Goal: Browse casually

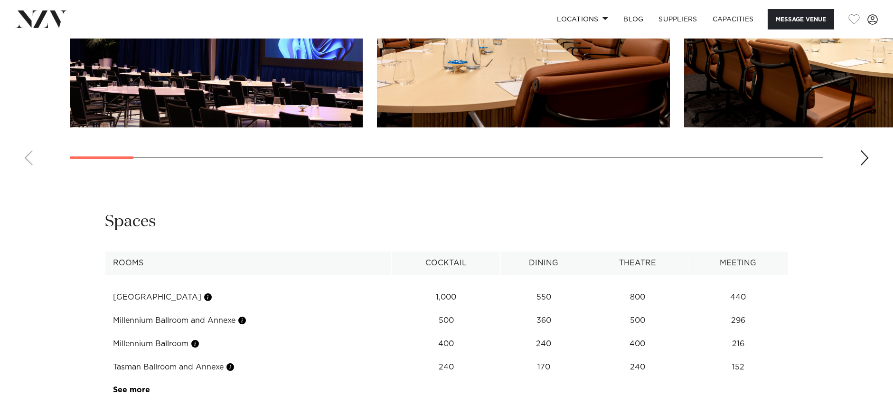
scroll to position [1120, 0]
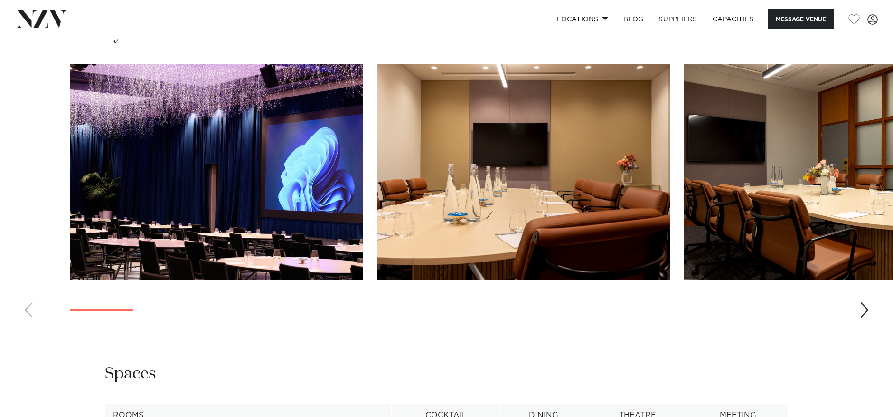
scroll to position [962, 0]
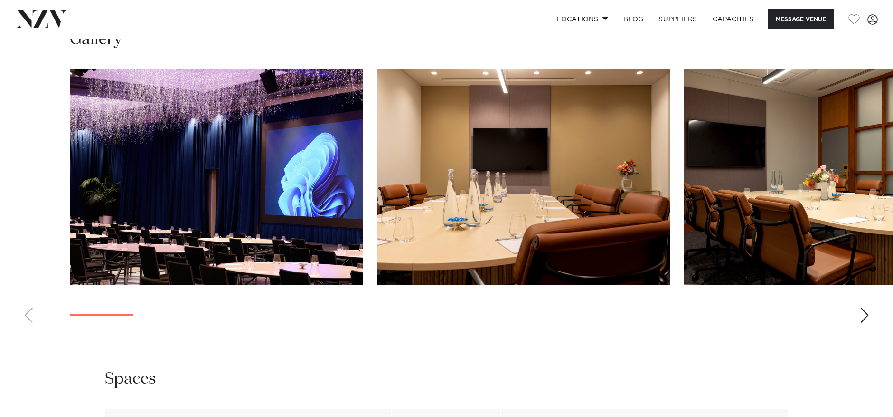
click at [862, 319] on div "Next slide" at bounding box center [864, 314] width 9 height 15
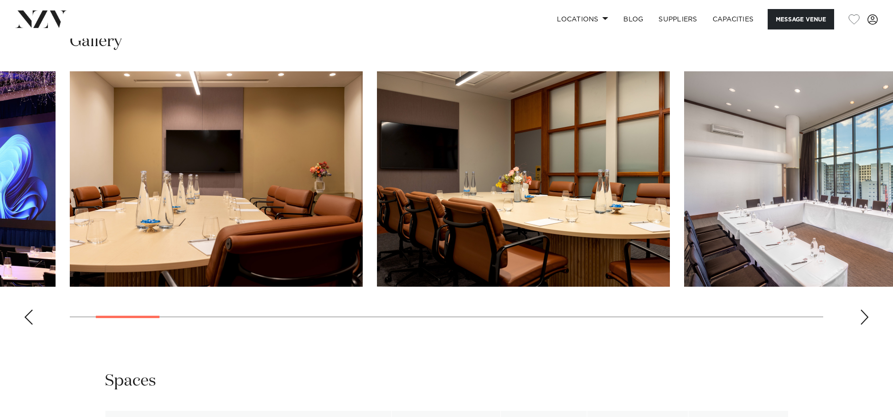
click at [862, 319] on div "Next slide" at bounding box center [864, 316] width 9 height 15
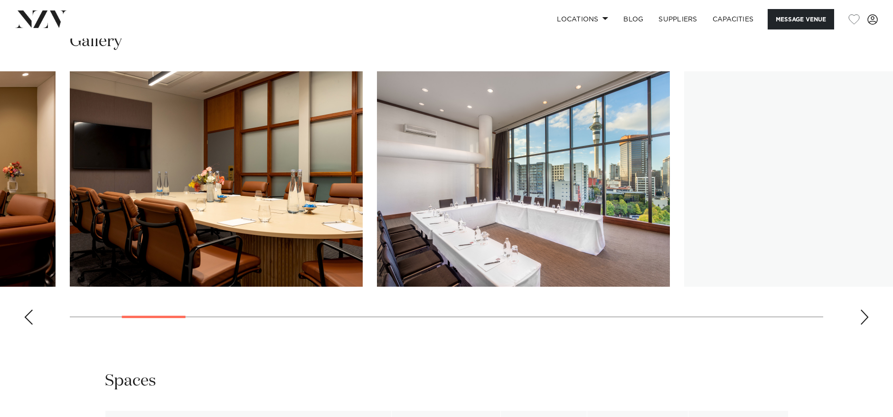
scroll to position [959, 0]
click at [862, 318] on div "Next slide" at bounding box center [864, 317] width 9 height 15
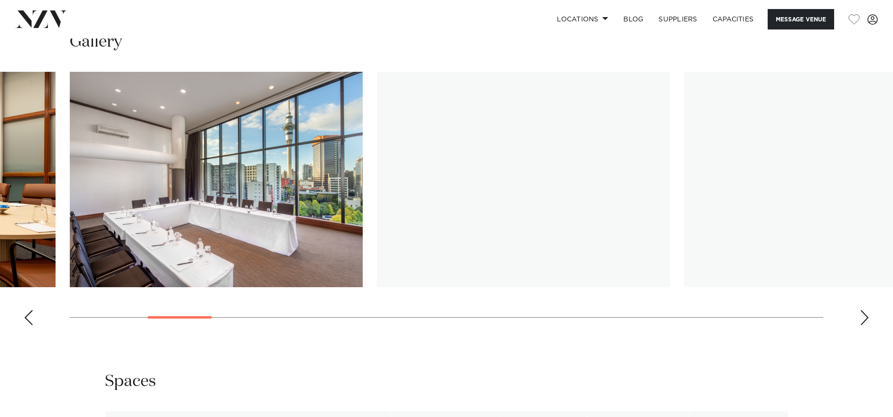
click at [862, 319] on div "Next slide" at bounding box center [864, 317] width 9 height 15
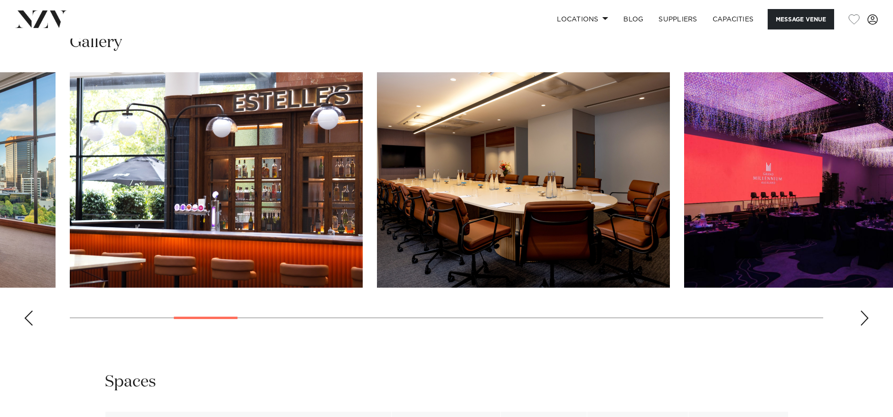
click at [860, 318] on div "Next slide" at bounding box center [864, 317] width 9 height 15
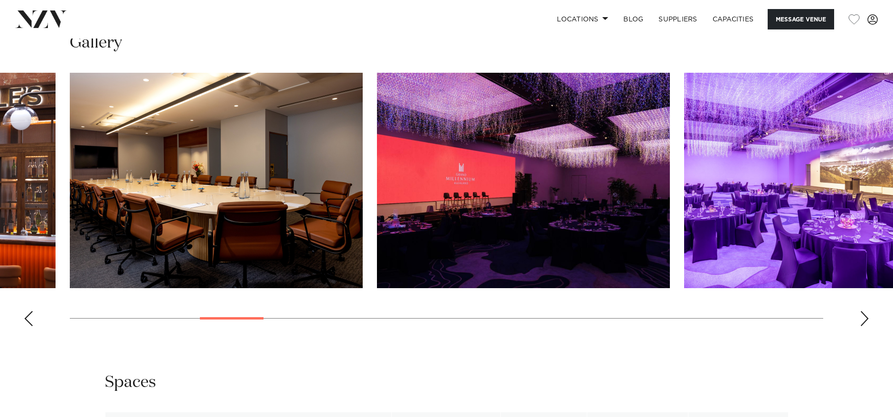
click at [869, 319] on div "Next slide" at bounding box center [864, 318] width 9 height 15
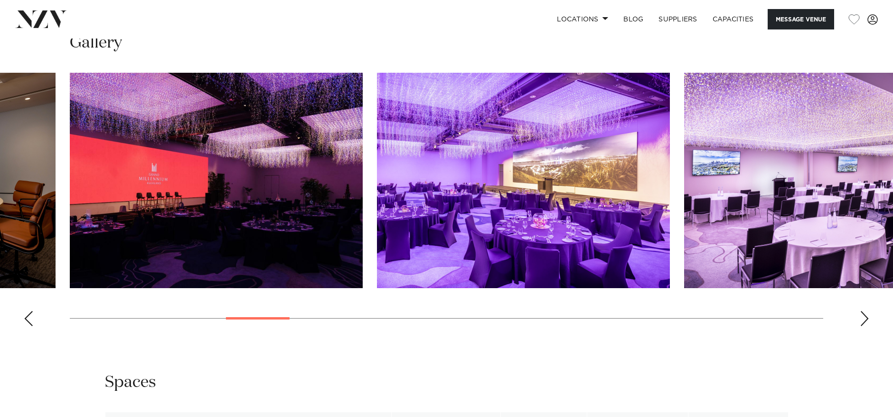
click at [867, 322] on div "Next slide" at bounding box center [864, 318] width 9 height 15
